Goal: Complete application form

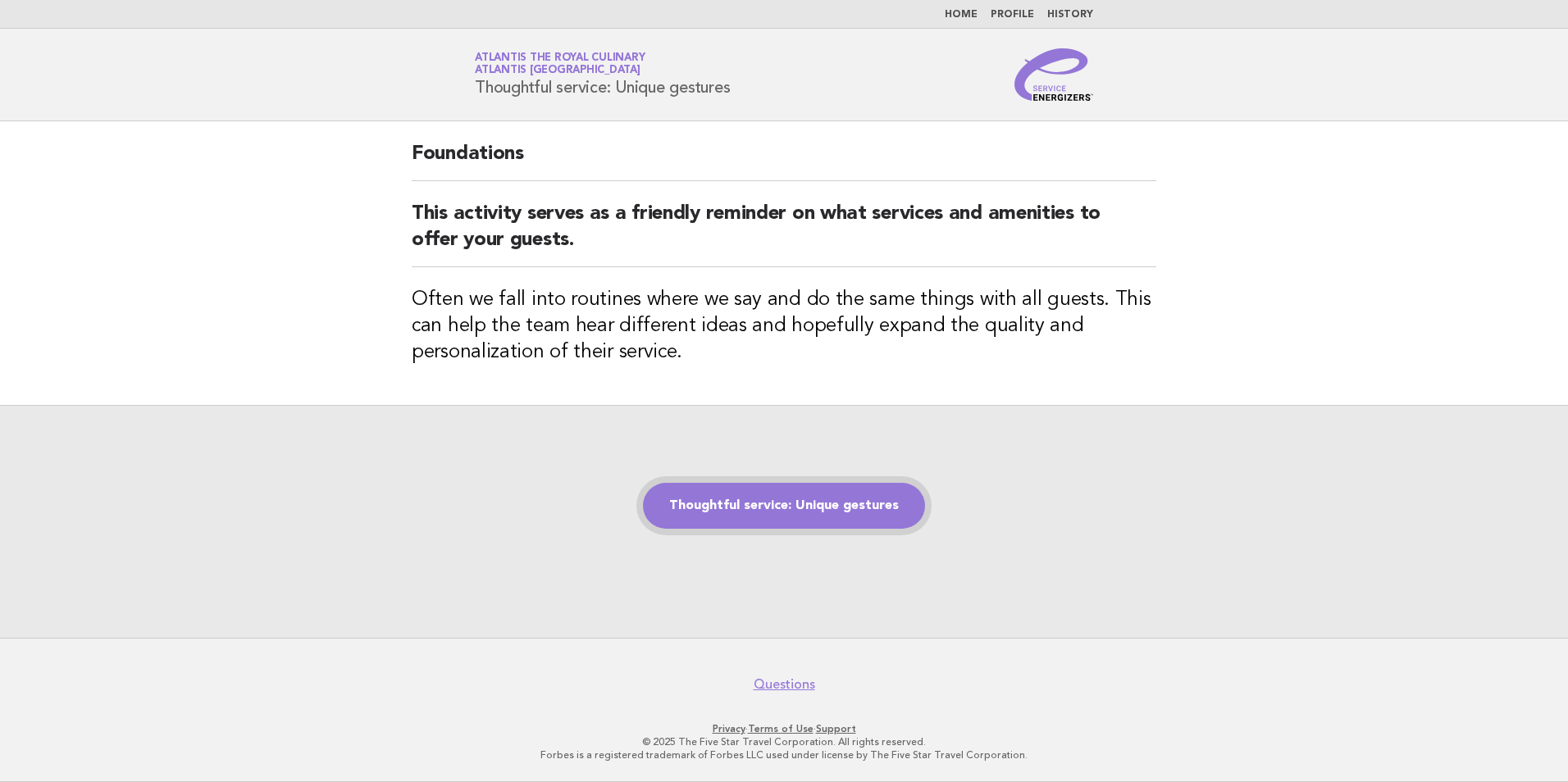
click at [805, 506] on link "Thoughtful service: Unique gestures" at bounding box center [784, 505] width 282 height 45
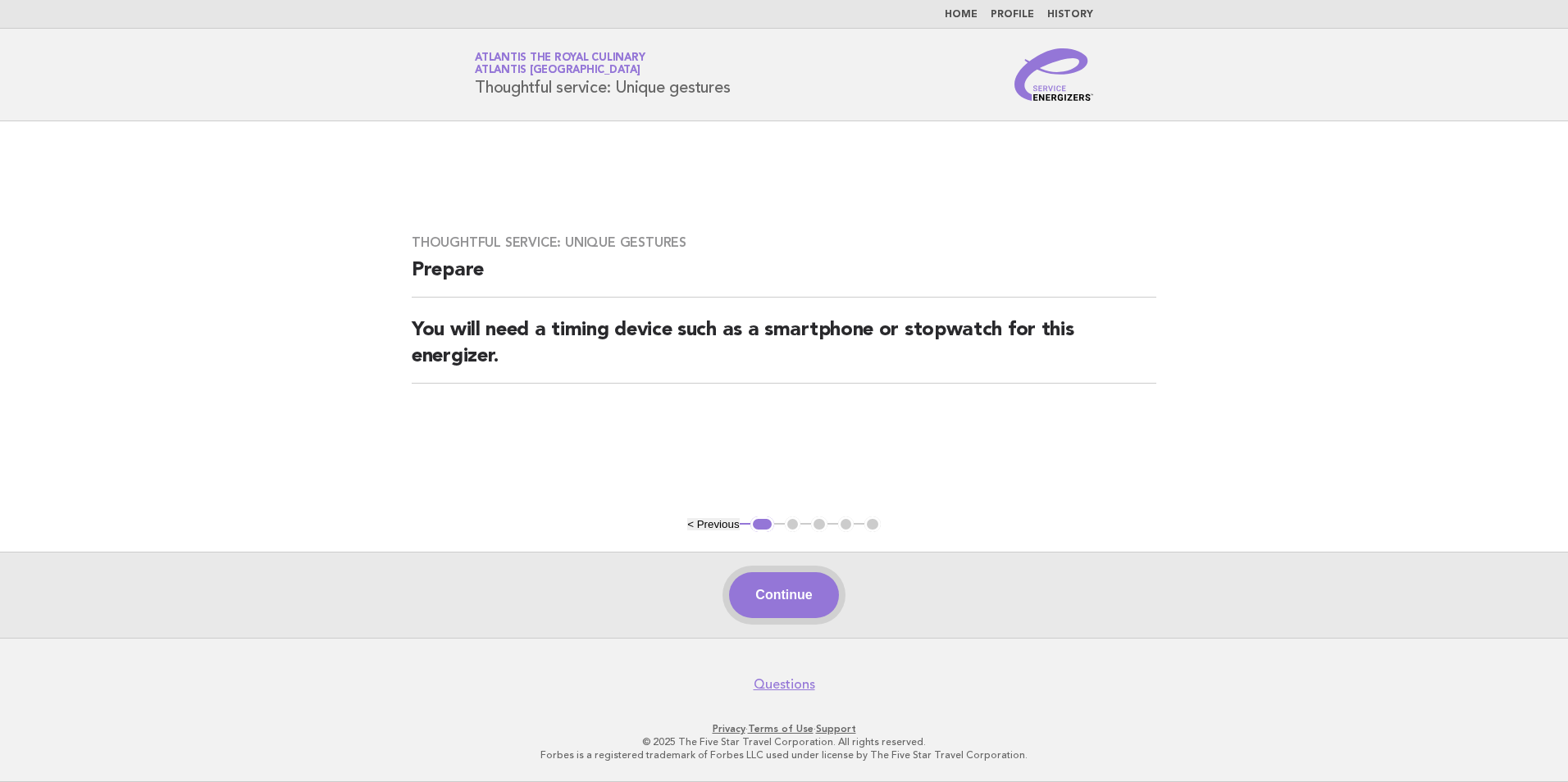
click at [773, 596] on button "Continue" at bounding box center [783, 595] width 109 height 45
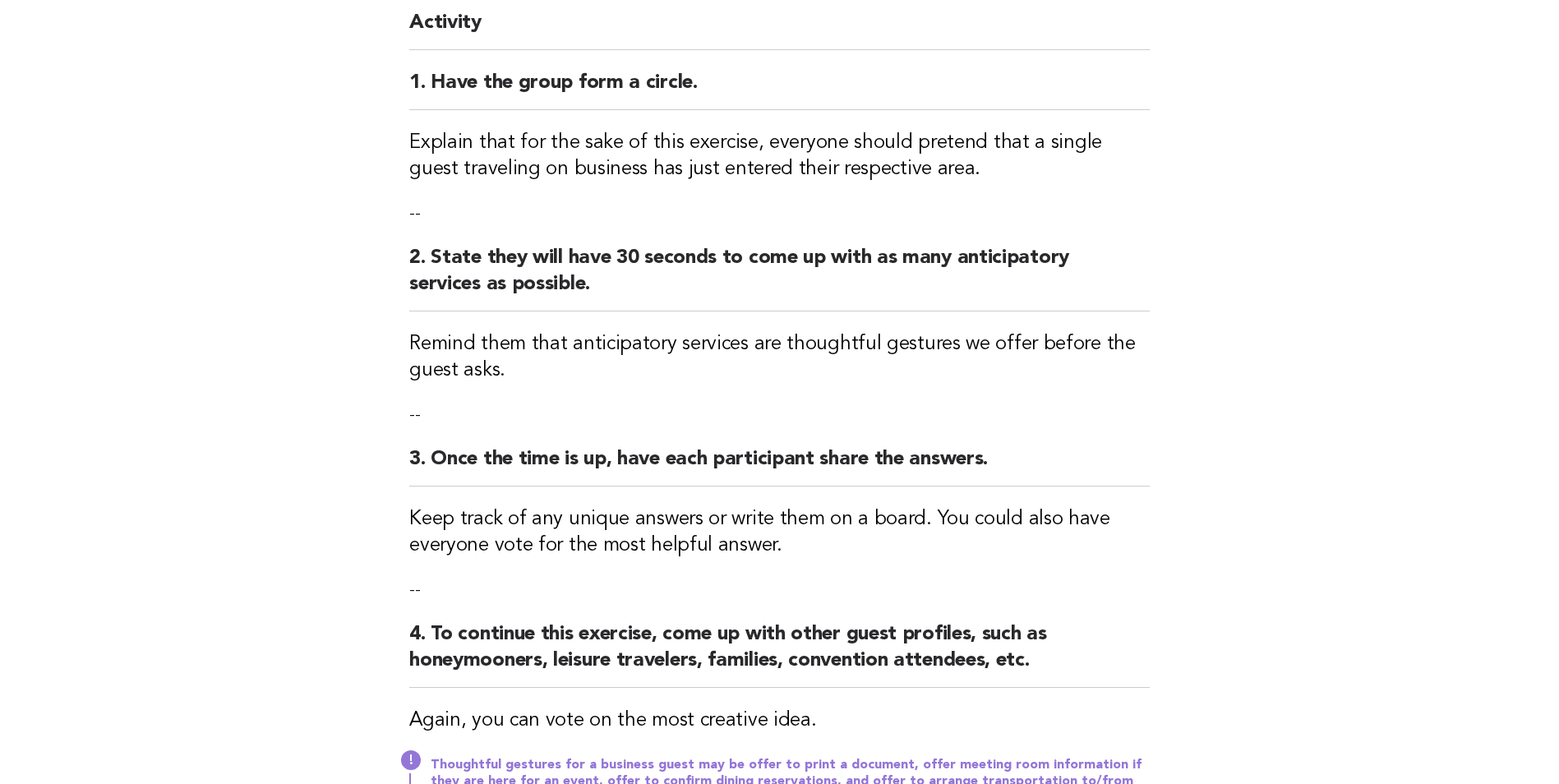
scroll to position [329, 0]
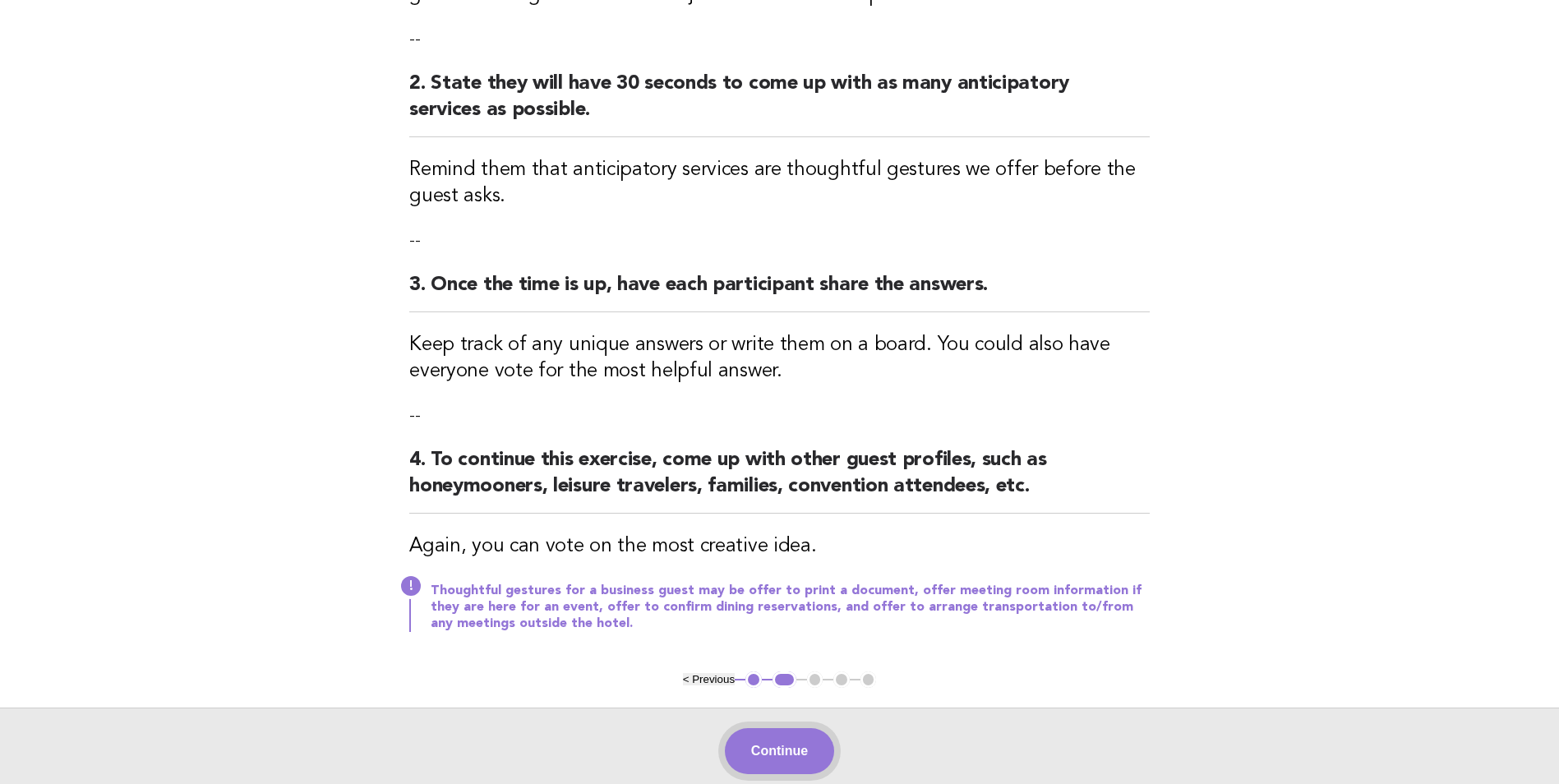
click at [768, 744] on button "Continue" at bounding box center [779, 750] width 109 height 46
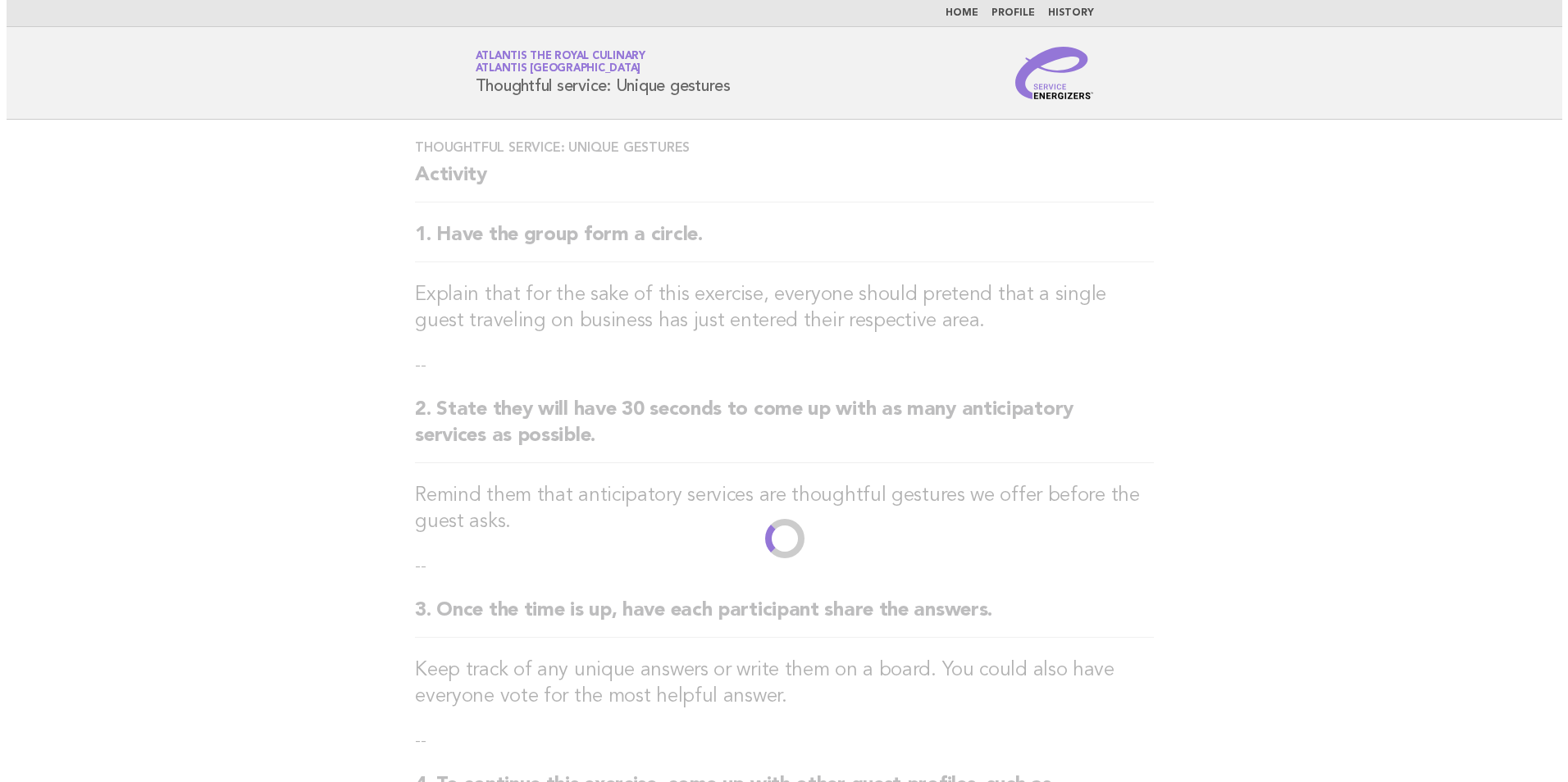
scroll to position [0, 0]
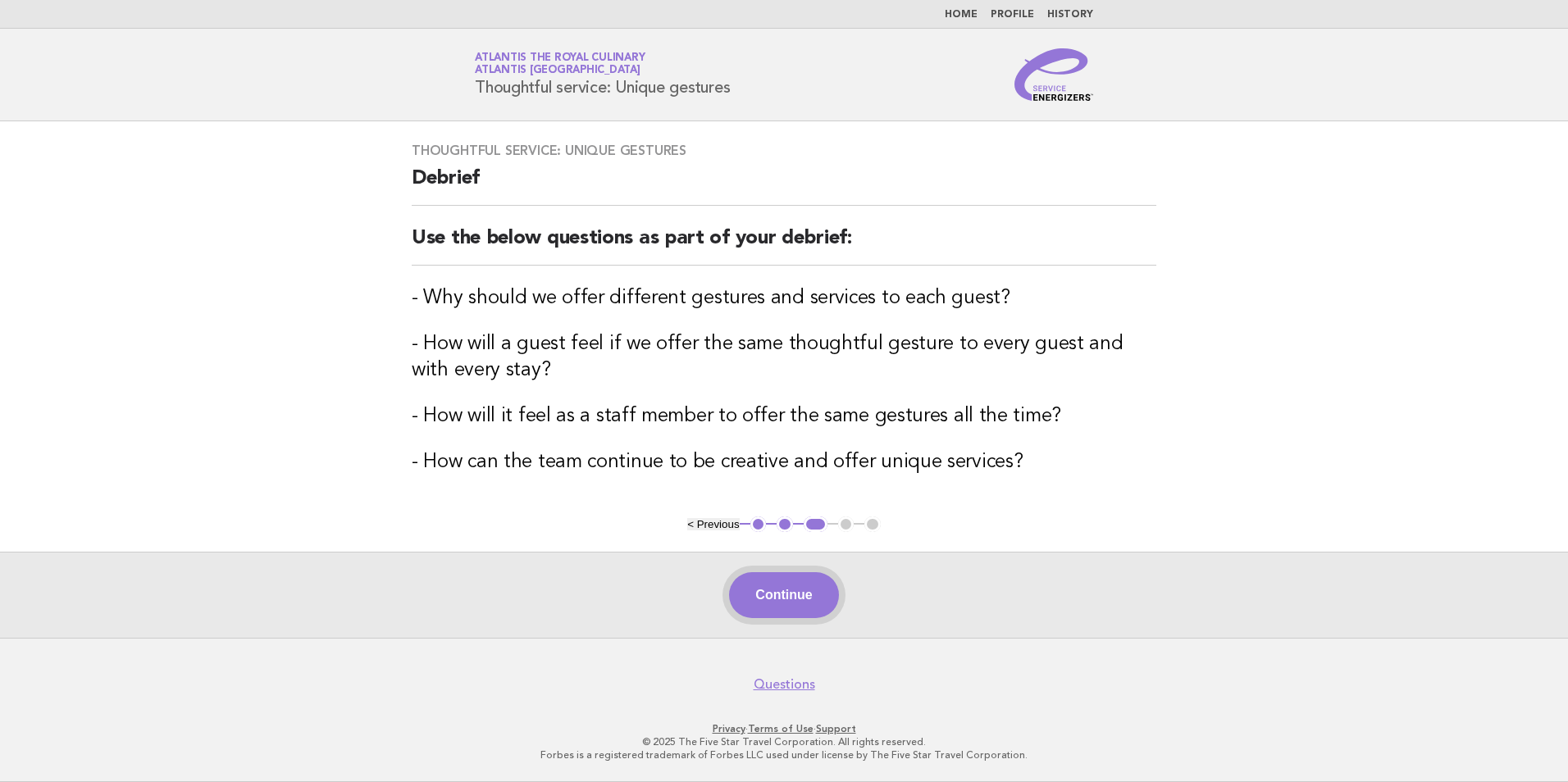
click at [825, 605] on button "Continue" at bounding box center [783, 595] width 109 height 45
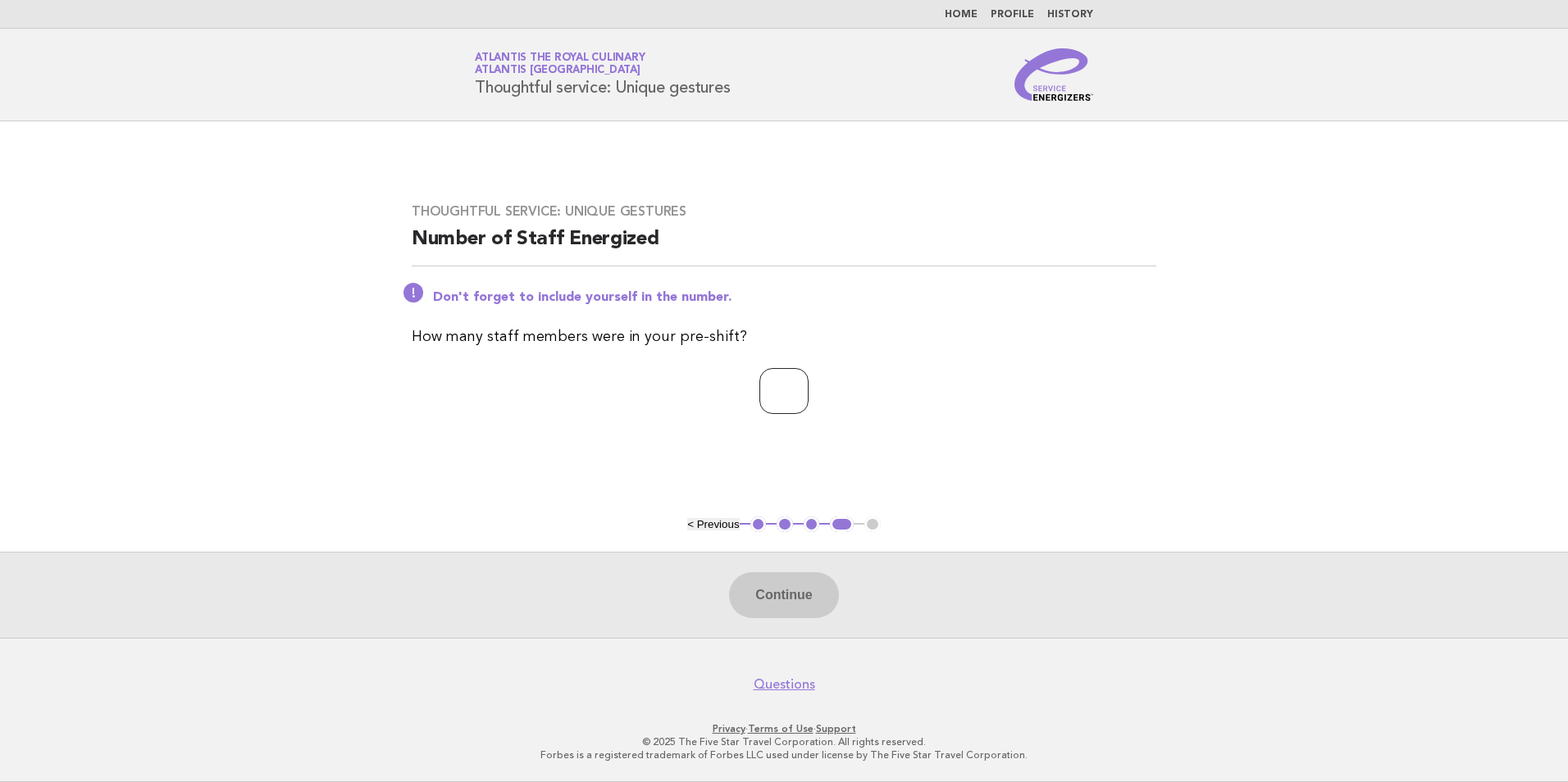
click at [771, 387] on input "number" at bounding box center [783, 391] width 49 height 45
type input "*"
click at [817, 610] on button "Continue" at bounding box center [783, 595] width 109 height 45
